Goal: Register for event/course

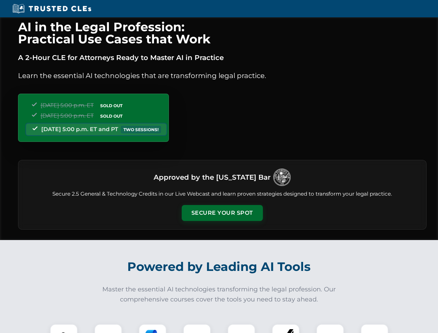
click at [222, 213] on button "Secure Your Spot" at bounding box center [222, 213] width 81 height 16
click at [64, 328] on img at bounding box center [64, 338] width 20 height 20
